Goal: Information Seeking & Learning: Learn about a topic

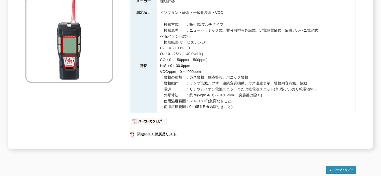
scroll to position [160, 0]
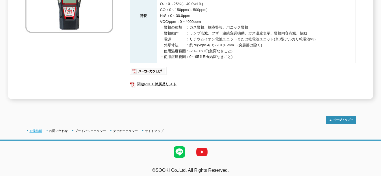
click at [36, 129] on link "企業情報" at bounding box center [36, 130] width 12 height 3
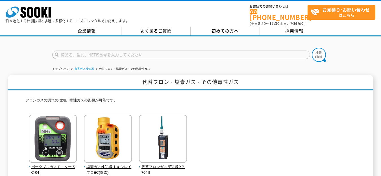
click at [82, 67] on link "有害ガス検知器" at bounding box center [84, 68] width 20 height 3
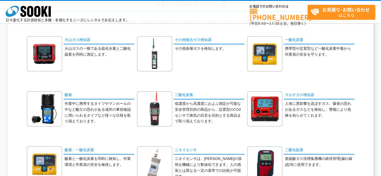
scroll to position [35, 0]
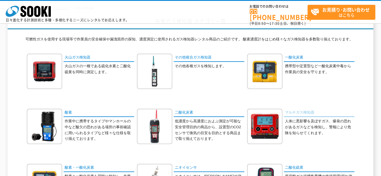
click at [301, 115] on link "マルチガス検知器" at bounding box center [319, 113] width 71 height 8
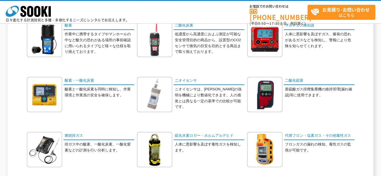
scroll to position [160, 0]
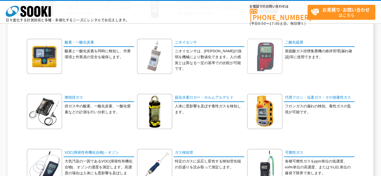
click at [270, 55] on img at bounding box center [264, 56] width 35 height 35
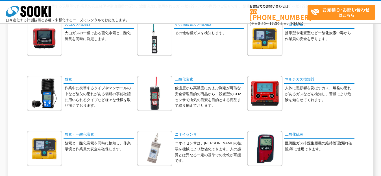
scroll to position [0, 0]
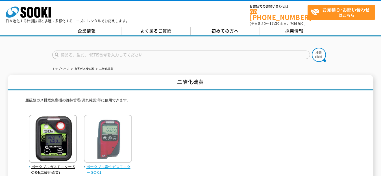
click at [119, 130] on img at bounding box center [108, 139] width 48 height 49
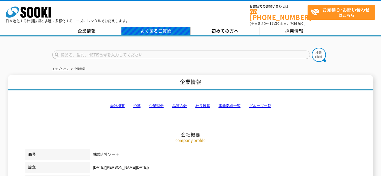
click at [154, 30] on link "よくあるご質問" at bounding box center [155, 31] width 69 height 8
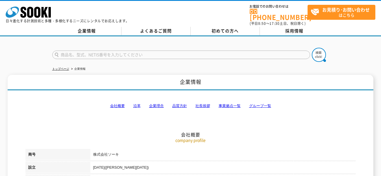
click at [23, 14] on icon "株式会社 ソーキ" at bounding box center [28, 11] width 45 height 11
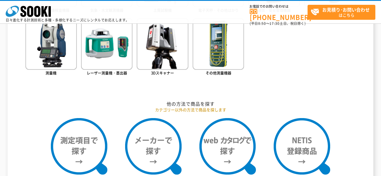
scroll to position [572, 0]
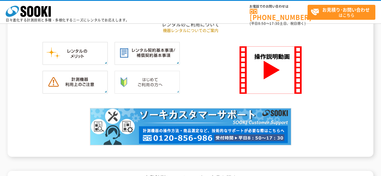
click at [138, 87] on img at bounding box center [146, 82] width 65 height 23
click at [83, 86] on img at bounding box center [74, 82] width 65 height 23
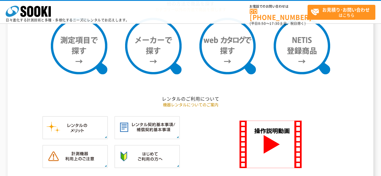
scroll to position [531, 0]
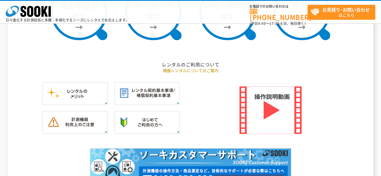
click at [257, 126] on img at bounding box center [270, 109] width 62 height 47
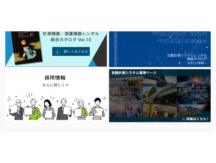
scroll to position [0, 0]
